Goal: Transaction & Acquisition: Download file/media

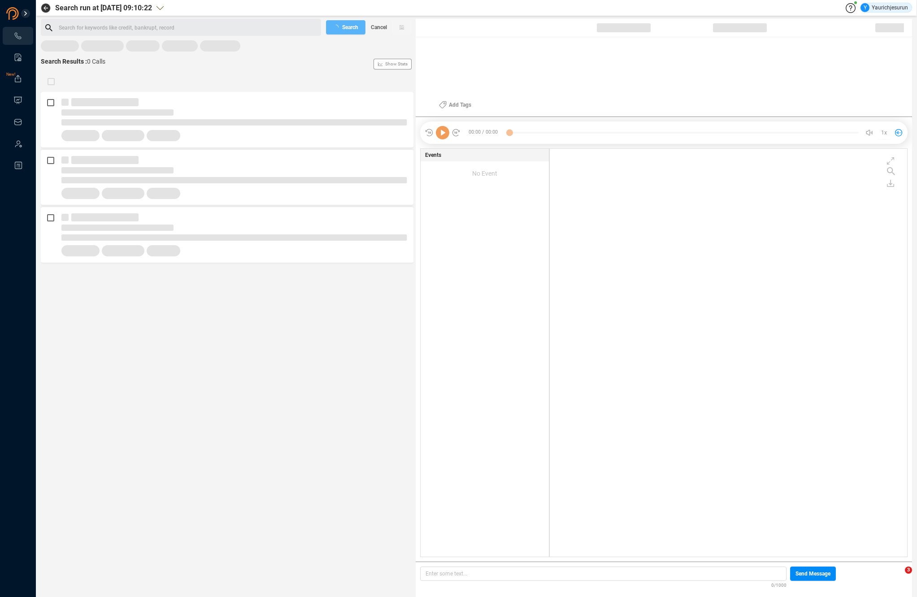
scroll to position [406, 353]
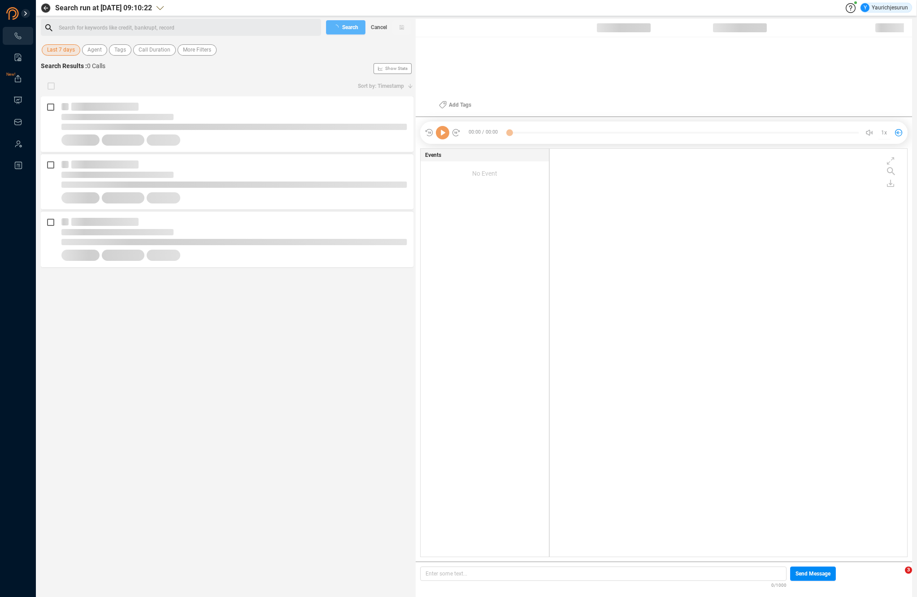
click at [68, 49] on span "Last 7 days" at bounding box center [61, 49] width 28 height 11
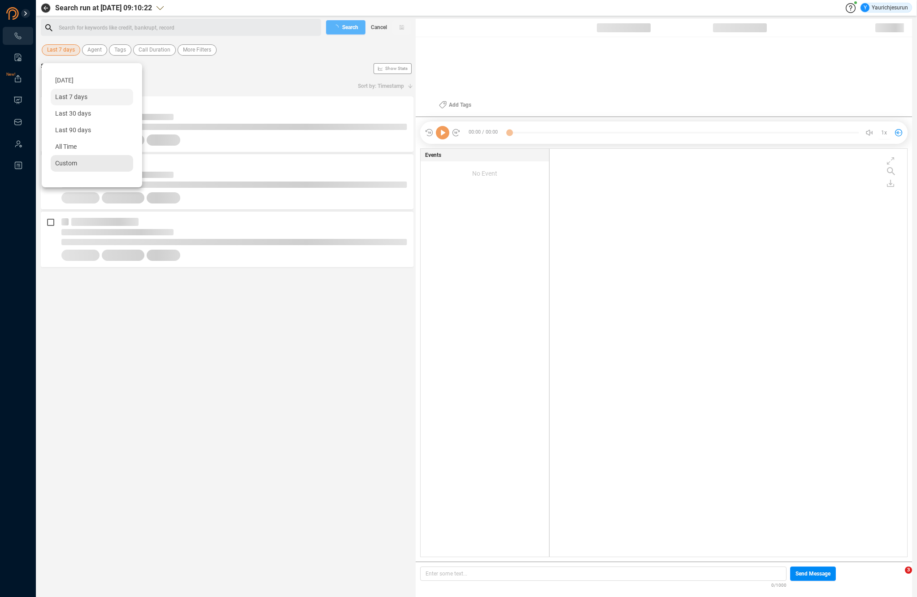
click at [64, 165] on span "Custom" at bounding box center [66, 163] width 22 height 7
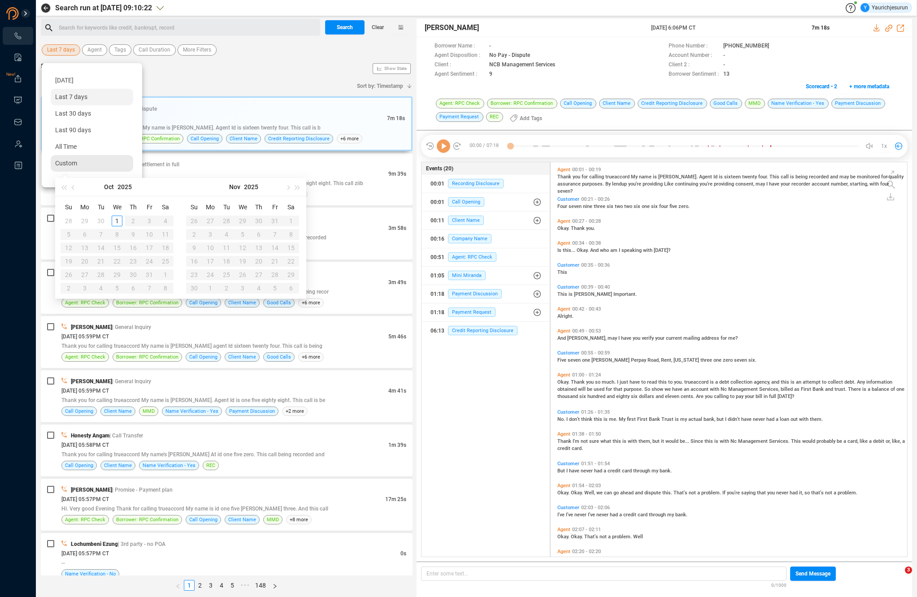
scroll to position [393, 352]
click at [72, 184] on button "button" at bounding box center [74, 187] width 10 height 18
type input "[DATE]"
click at [84, 221] on div "1" at bounding box center [84, 221] width 11 height 11
type input "[DATE]"
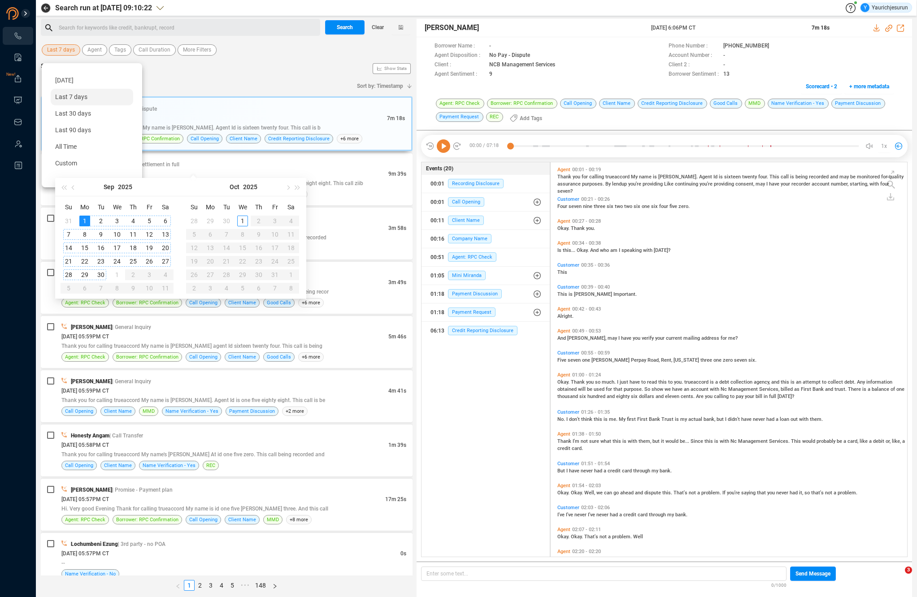
click at [103, 274] on div "30" at bounding box center [101, 275] width 11 height 11
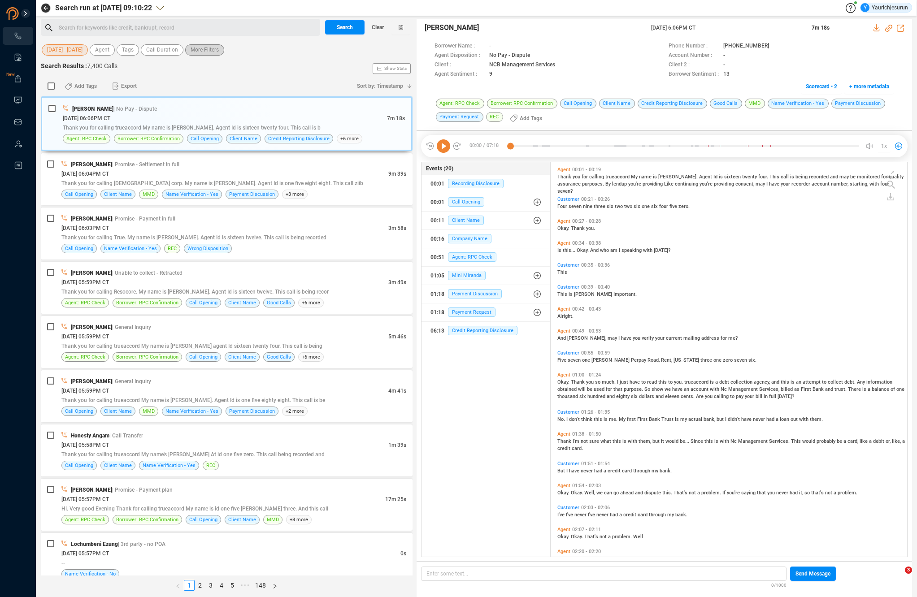
click at [218, 51] on span "More Filters" at bounding box center [205, 49] width 28 height 11
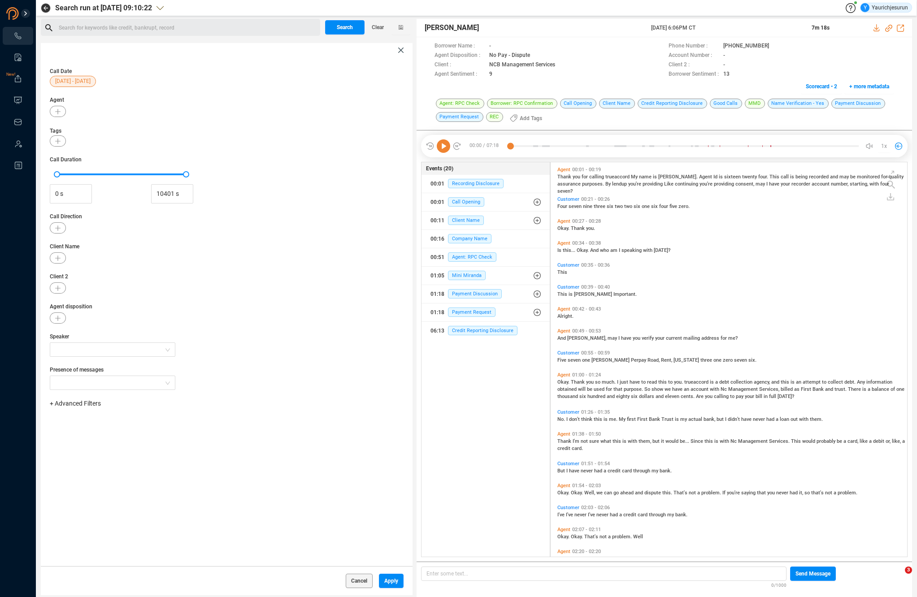
click at [84, 405] on span "+ Advanced Filters" at bounding box center [75, 403] width 51 height 7
click at [91, 478] on span "Phone Number" at bounding box center [80, 478] width 42 height 7
click at [152, 432] on div "Enter a comma separated list ﻿" at bounding box center [139, 431] width 170 height 19
click at [389, 583] on span "Apply" at bounding box center [391, 581] width 14 height 14
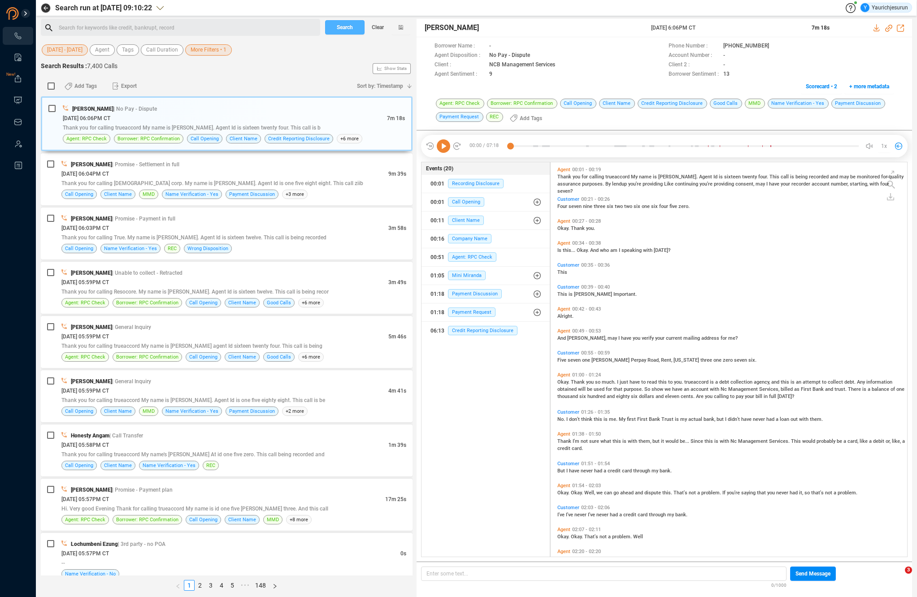
click at [344, 31] on span "Search" at bounding box center [345, 27] width 16 height 14
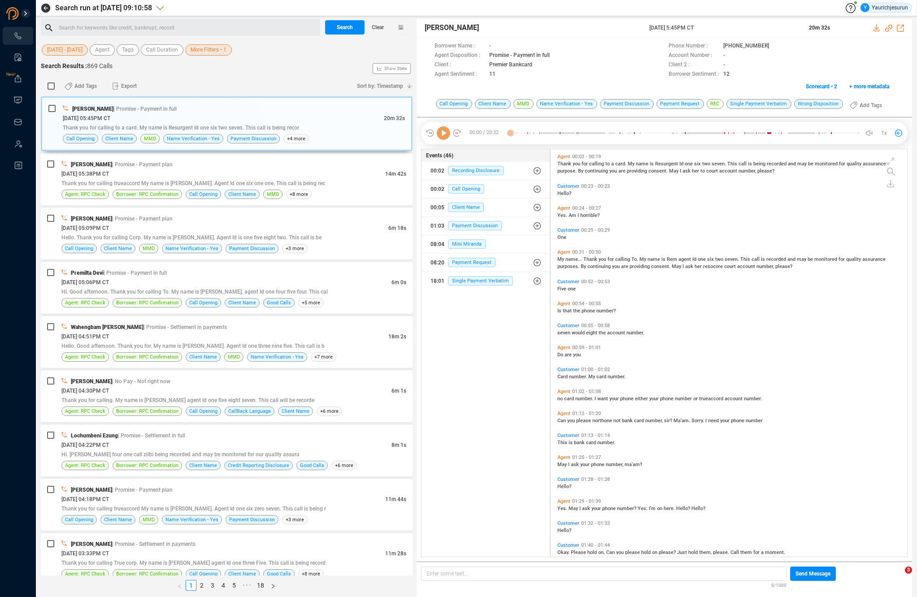
scroll to position [3, 5]
click at [199, 50] on span "More Filters • 1" at bounding box center [209, 49] width 36 height 11
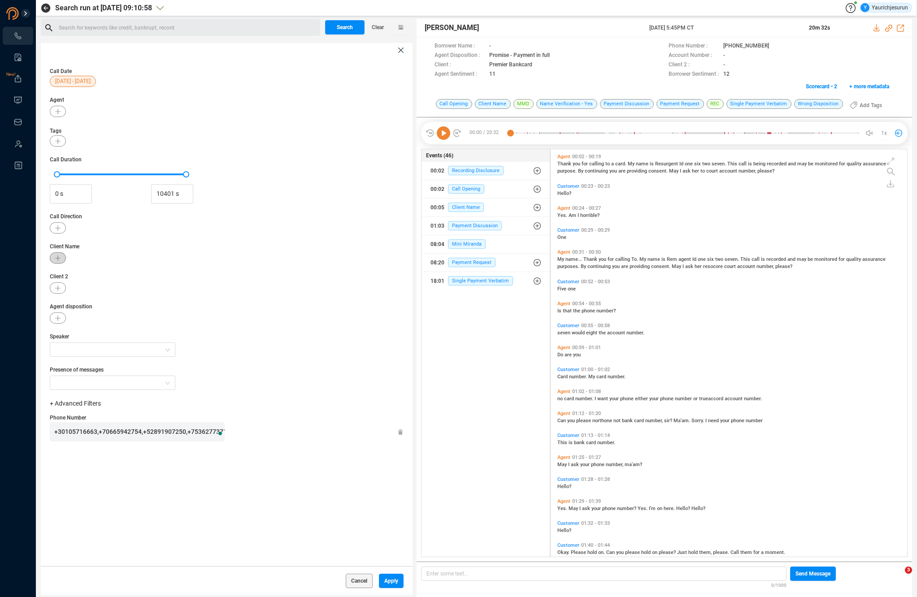
click at [57, 257] on icon "button" at bounding box center [57, 258] width 5 height 5
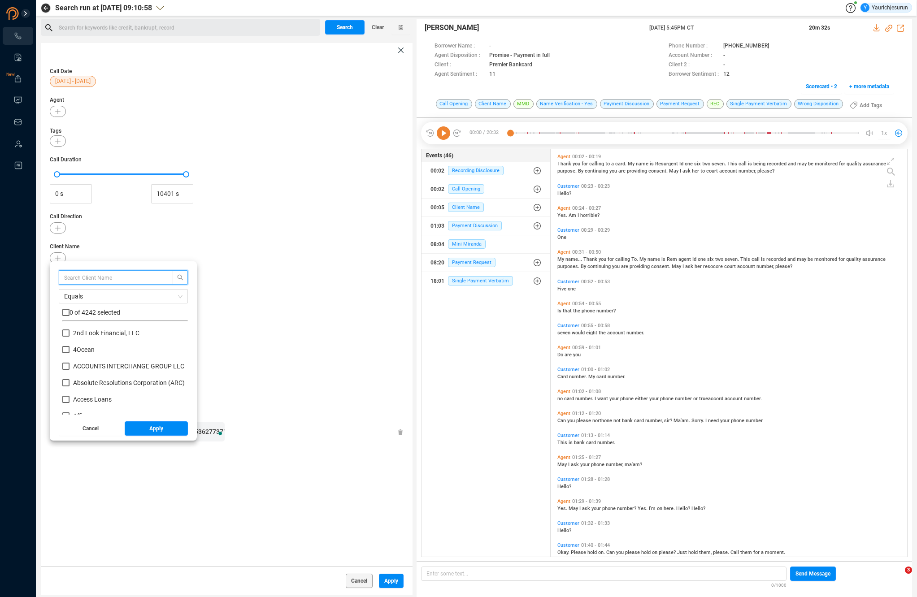
scroll to position [84, 121]
type input "Premier"
click at [64, 313] on input "checkbox" at bounding box center [65, 312] width 7 height 7
checkbox input "true"
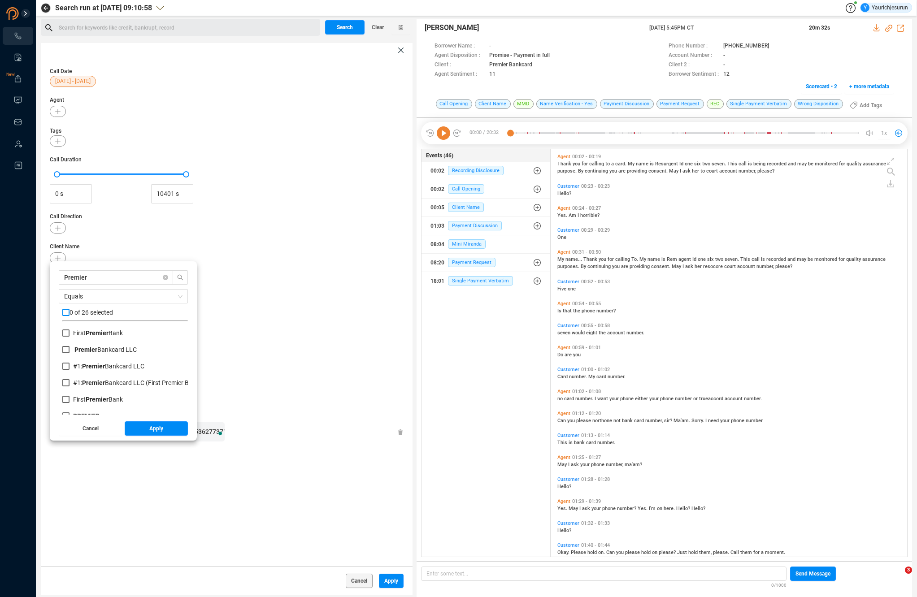
checkbox input "true"
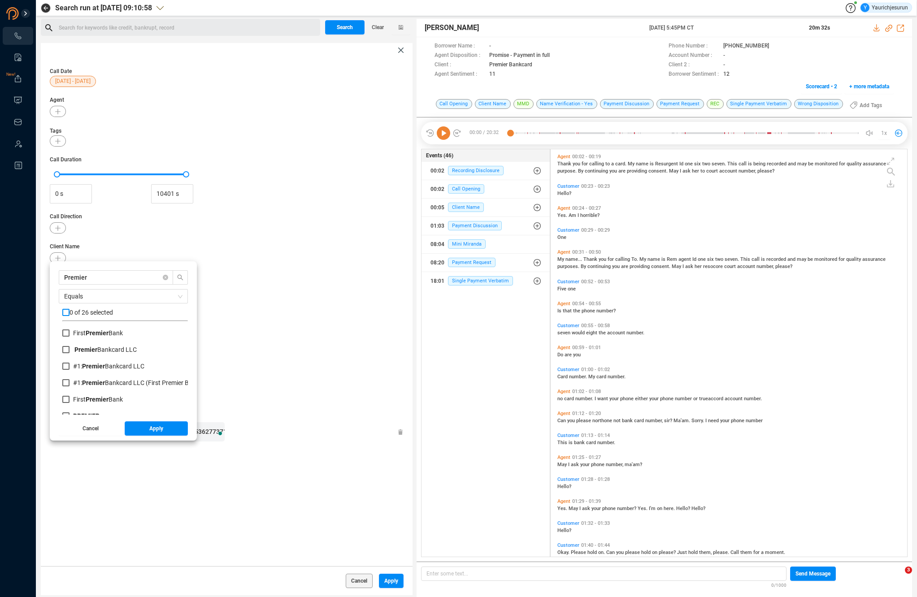
checkbox input "true"
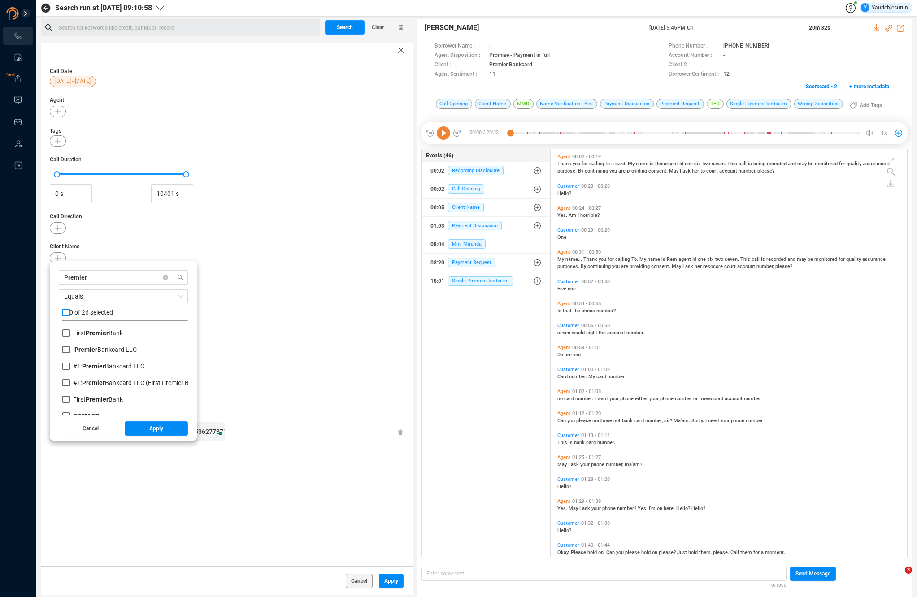
checkbox input "true"
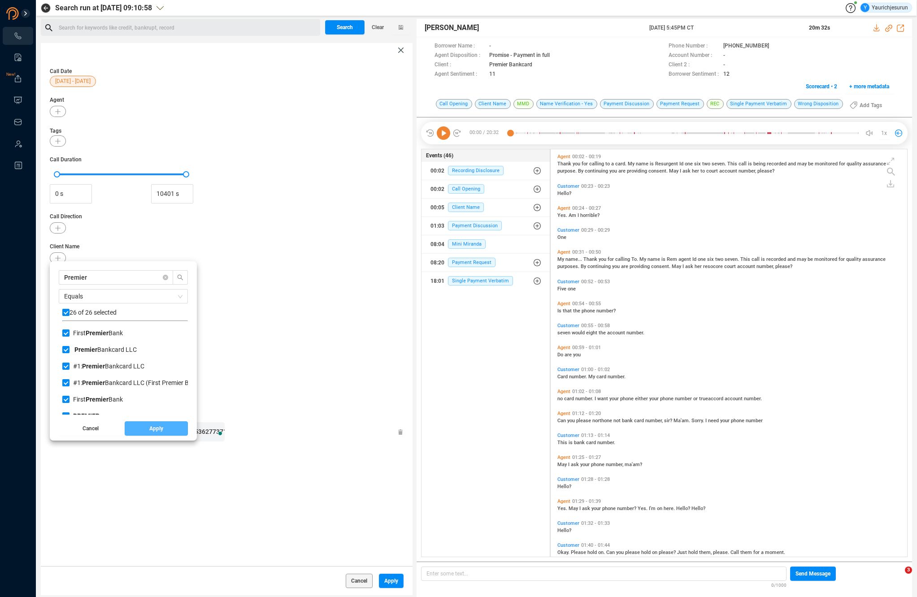
click at [129, 428] on button "Apply" at bounding box center [157, 429] width 64 height 14
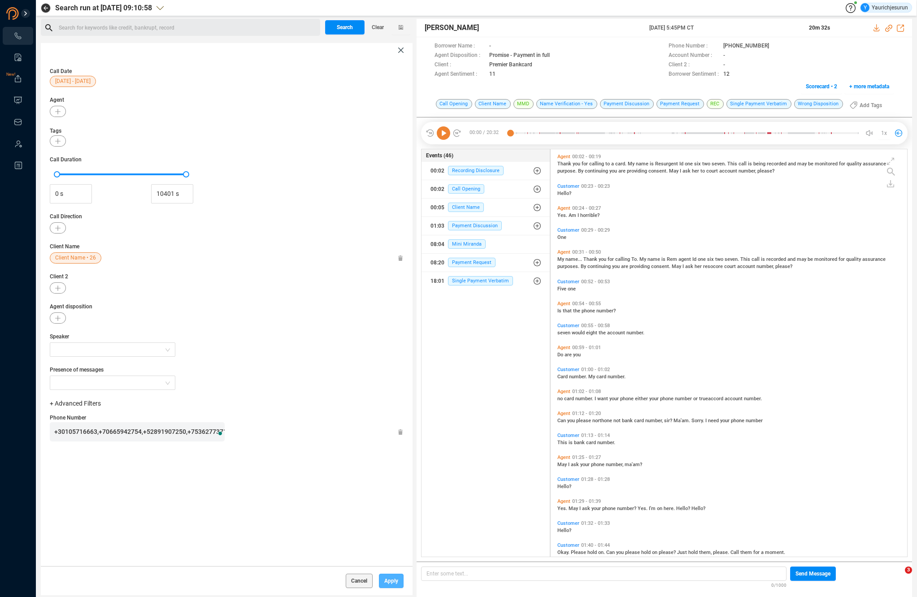
click at [387, 579] on span "Apply" at bounding box center [391, 581] width 14 height 14
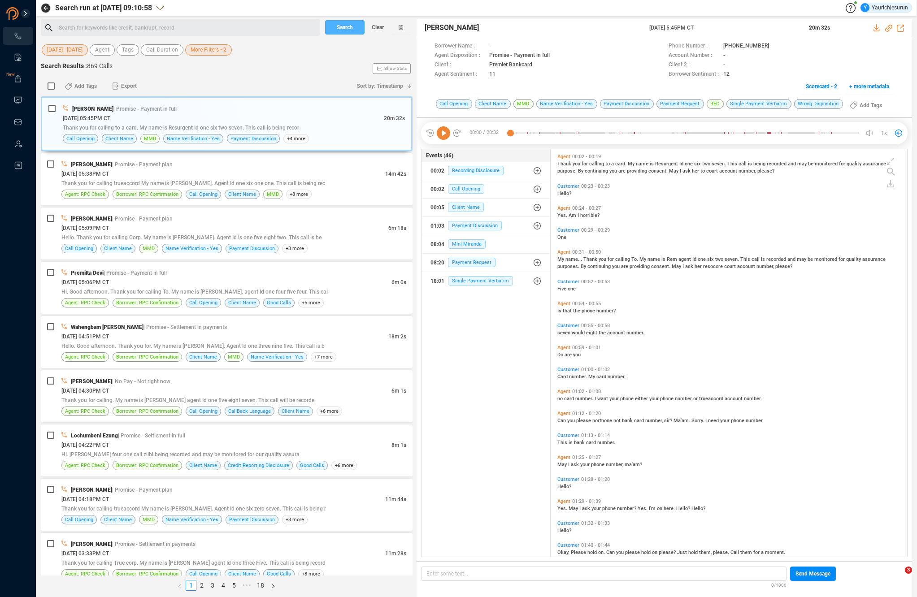
click at [350, 34] on span "Search" at bounding box center [345, 27] width 16 height 14
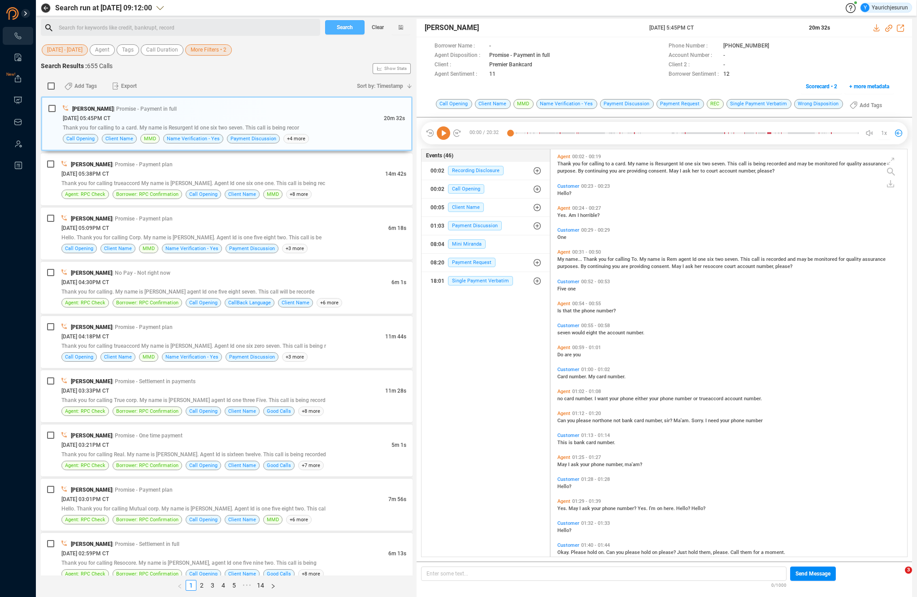
scroll to position [406, 352]
click at [211, 48] on span "More Filters • 2" at bounding box center [209, 49] width 36 height 11
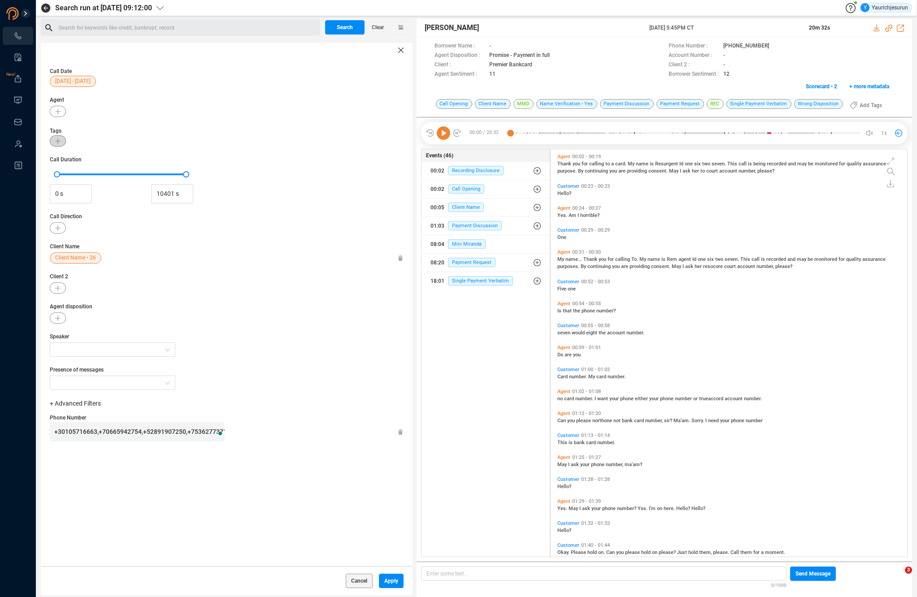
click at [56, 142] on icon "button" at bounding box center [57, 141] width 5 height 5
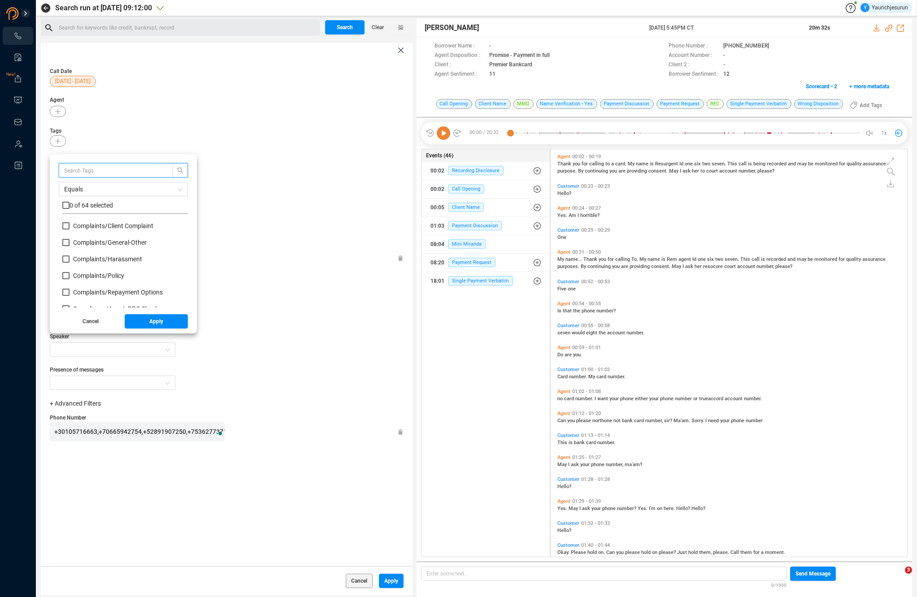
scroll to position [84, 121]
type input "spani"
click at [63, 223] on input "Insight/ Spani sh Call" at bounding box center [65, 225] width 7 height 7
checkbox input "true"
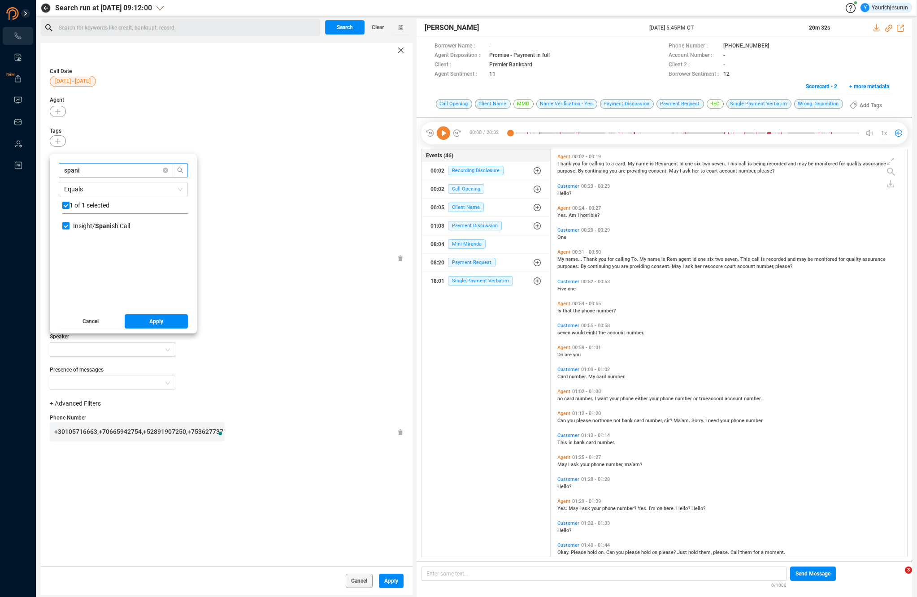
click at [88, 174] on input "spani" at bounding box center [111, 170] width 95 height 10
type input "e"
checkbox input "false"
type input "english"
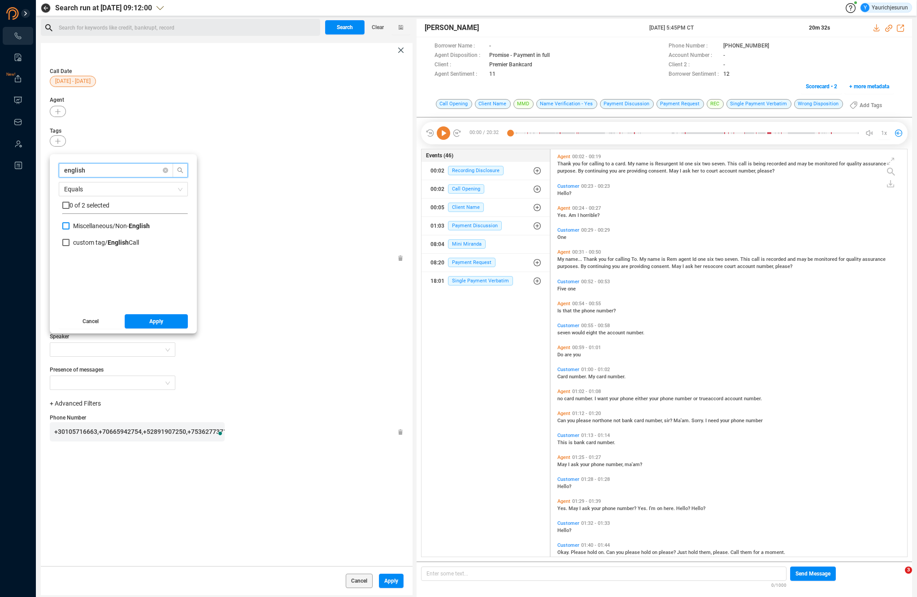
click at [78, 225] on span "Miscellaneous/ Non- English" at bounding box center [111, 225] width 77 height 7
click at [70, 225] on input "Miscellaneous/ Non- English" at bounding box center [65, 225] width 7 height 7
checkbox input "true"
click at [138, 316] on button "Apply" at bounding box center [157, 321] width 64 height 14
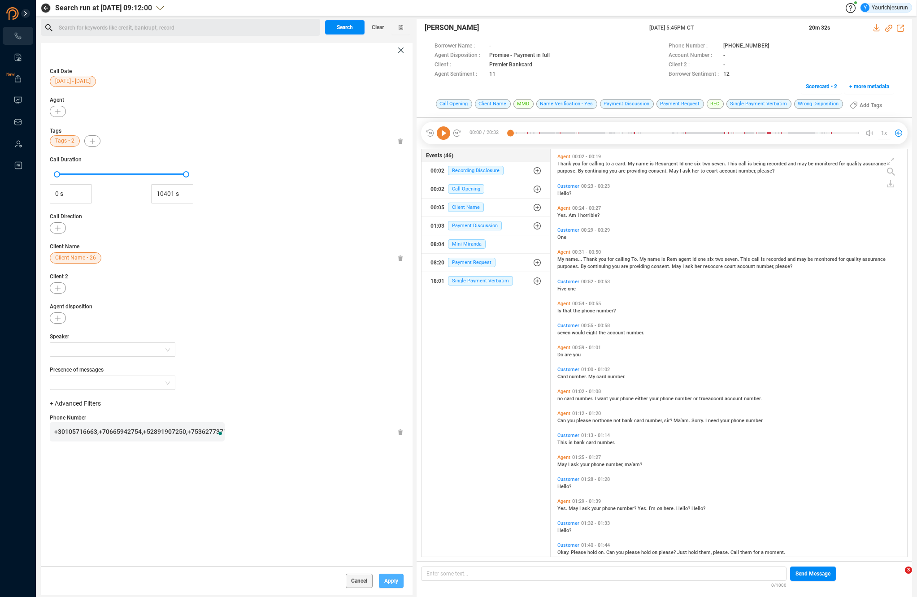
click at [387, 586] on span "Apply" at bounding box center [391, 581] width 14 height 14
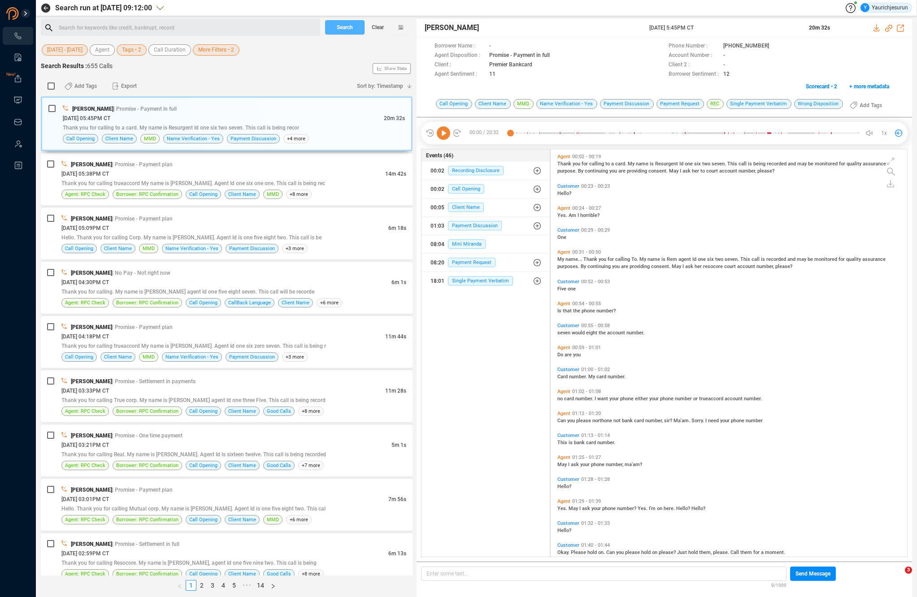
click at [337, 27] on span "Search" at bounding box center [345, 27] width 16 height 14
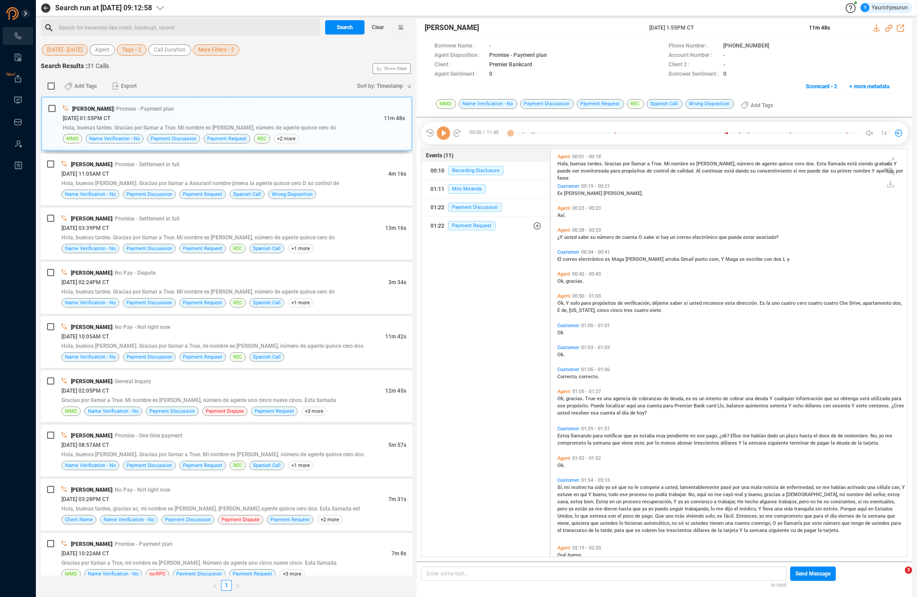
scroll to position [3, 5]
click at [53, 87] on input "checkbox" at bounding box center [51, 86] width 7 height 7
checkbox input "true"
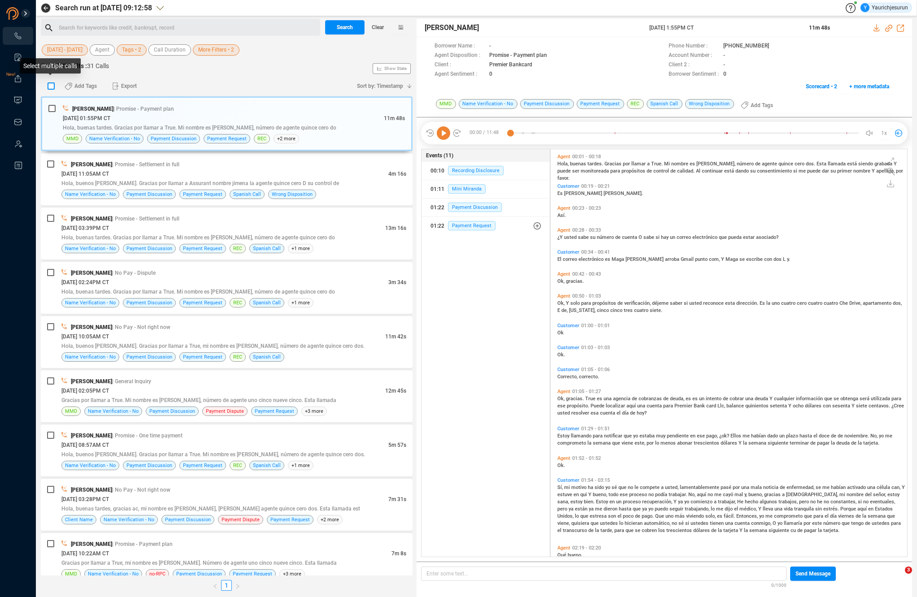
checkbox input "true"
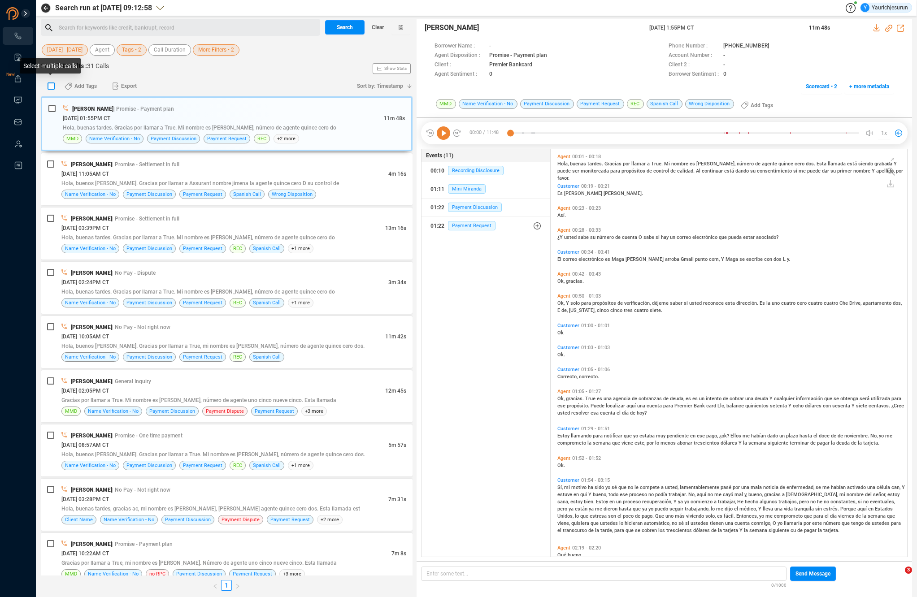
checkbox input "true"
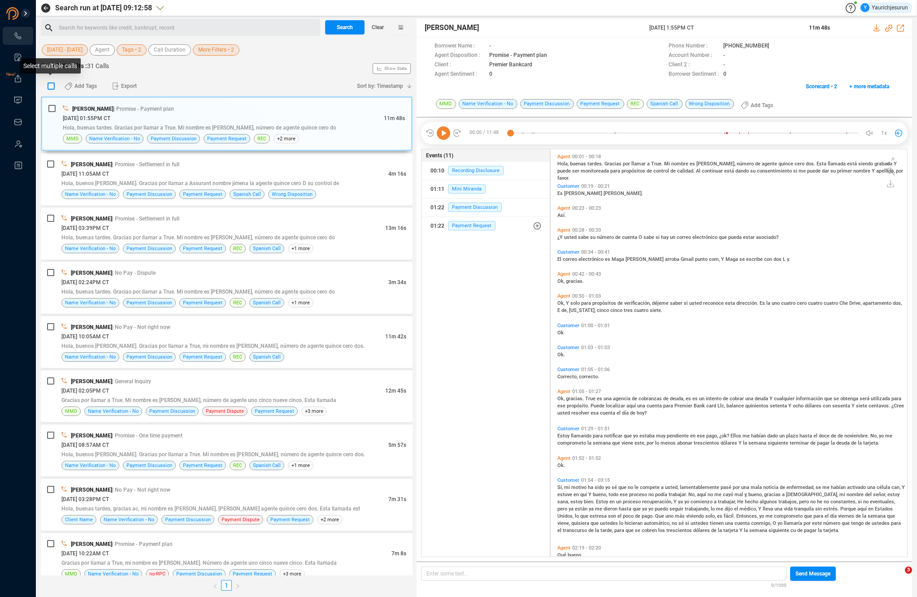
checkbox input "true"
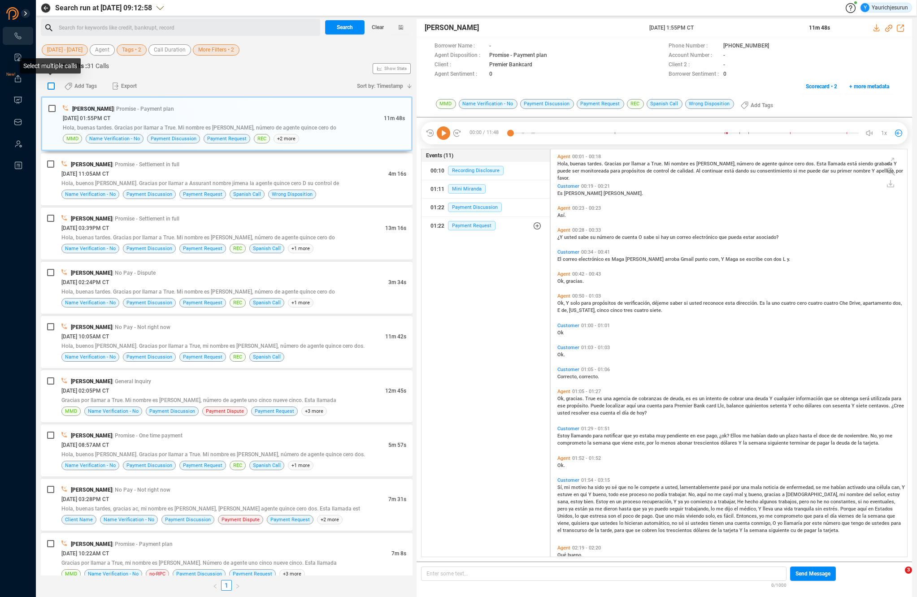
checkbox input "true"
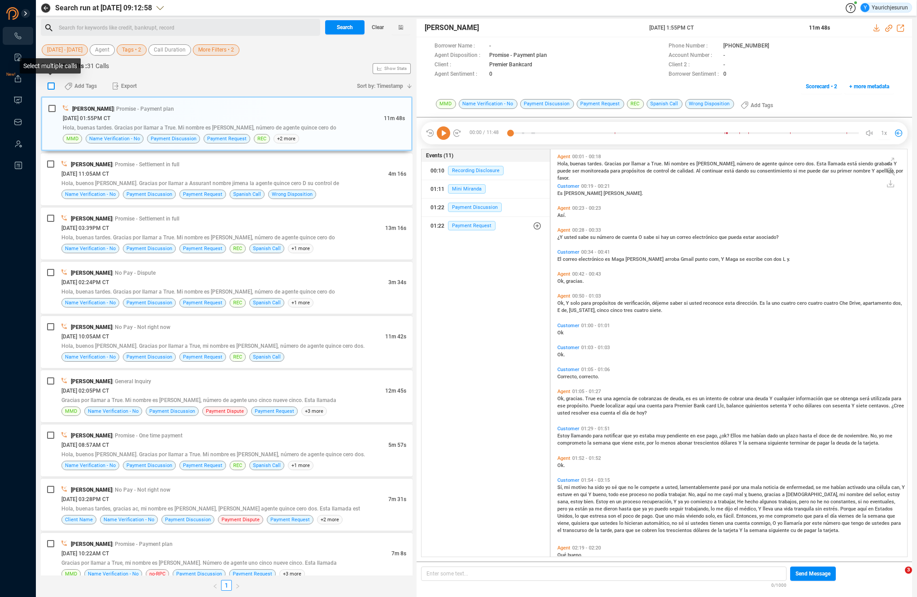
checkbox input "true"
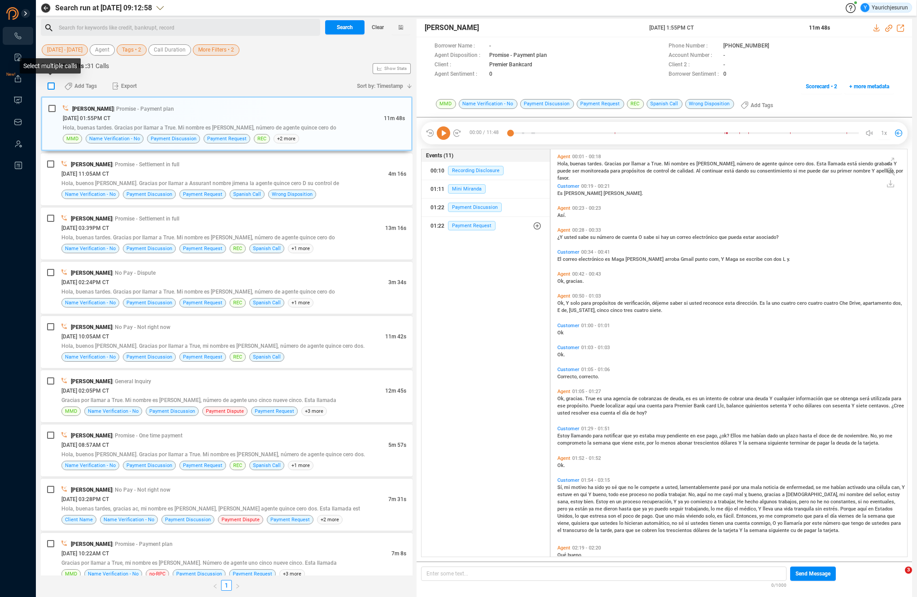
checkbox input "true"
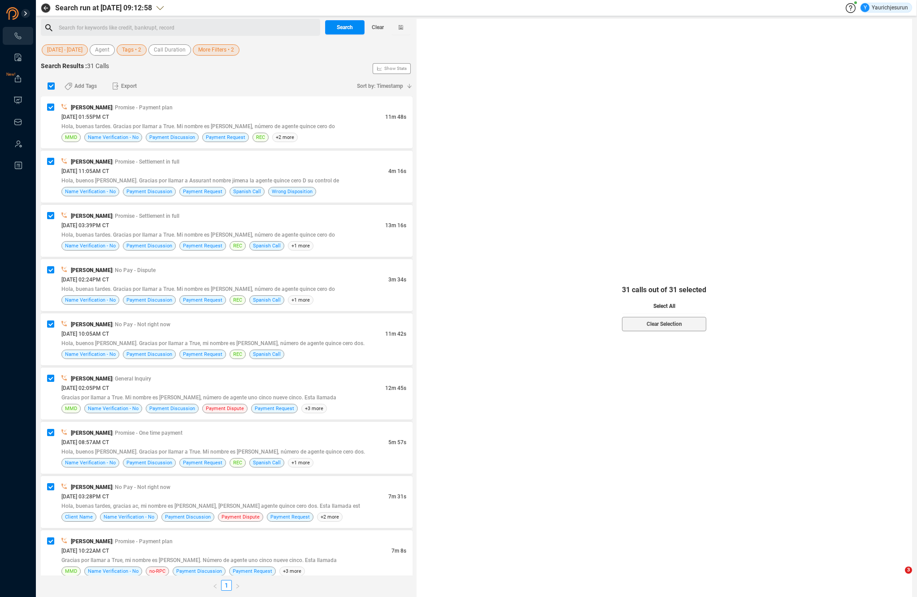
click at [659, 309] on span "Select All" at bounding box center [664, 306] width 22 height 14
click at [122, 87] on span "Export" at bounding box center [129, 86] width 16 height 14
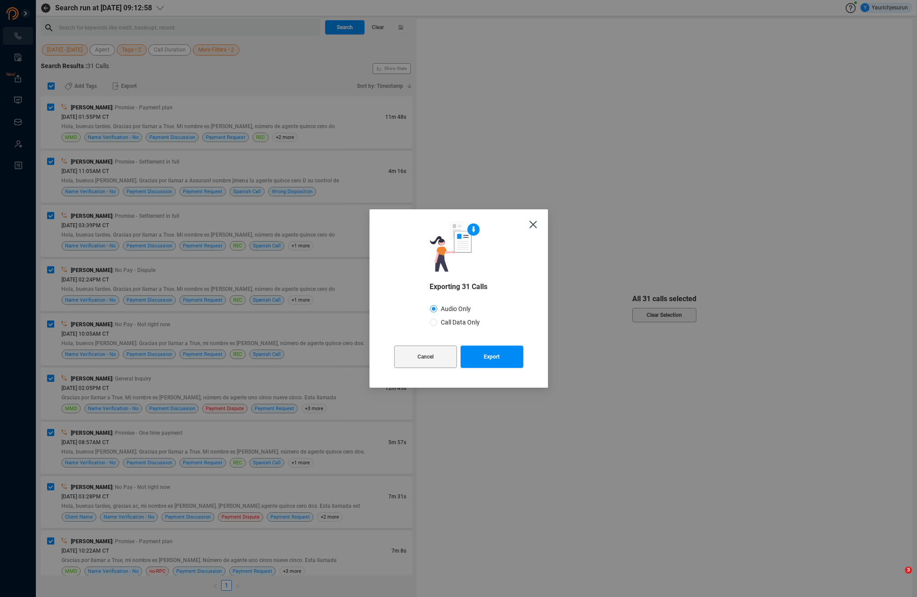
click at [454, 324] on span "Call Data Only" at bounding box center [460, 322] width 46 height 7
click at [437, 324] on input "Call Data Only" at bounding box center [433, 322] width 7 height 7
radio input "true"
radio input "false"
click at [484, 358] on span "Export" at bounding box center [492, 357] width 16 height 22
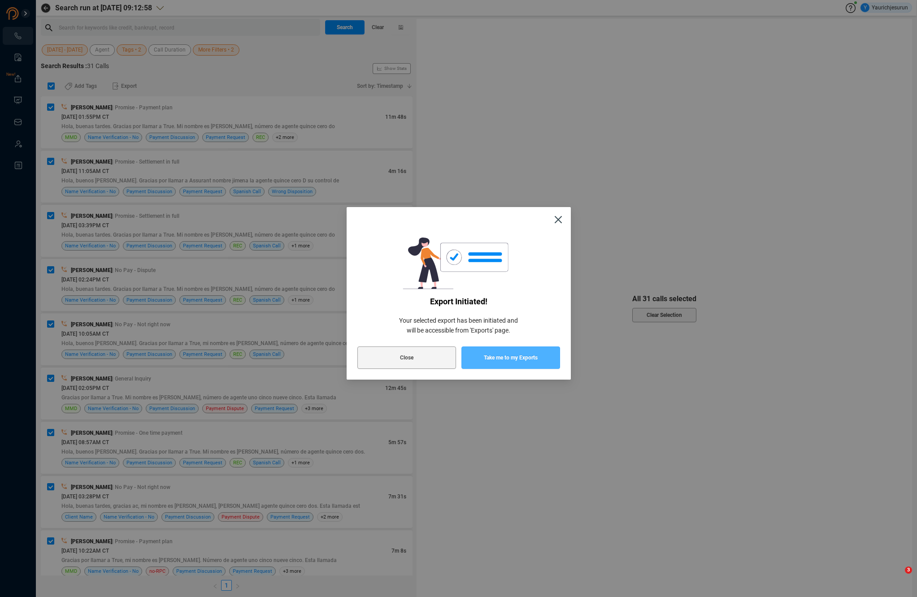
click at [484, 358] on span "Take me to my Exports" at bounding box center [511, 358] width 54 height 22
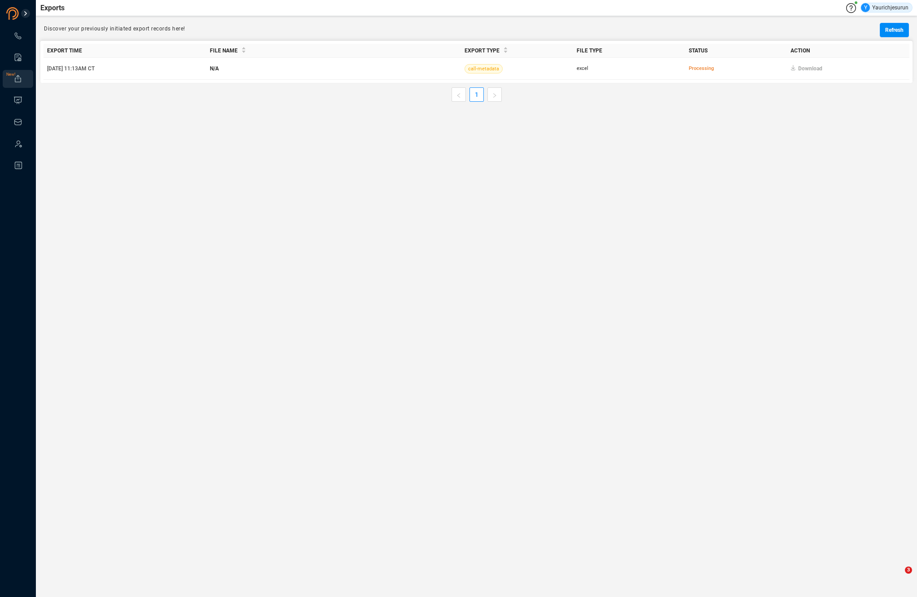
click at [746, 124] on main "Exports Y Yaurichjesurun Discover your previously initiated export records here…" at bounding box center [476, 298] width 881 height 597
click at [809, 161] on main "Exports Y Yaurichjesurun Discover your previously initiated export records here…" at bounding box center [476, 298] width 881 height 597
